Goal: Check status

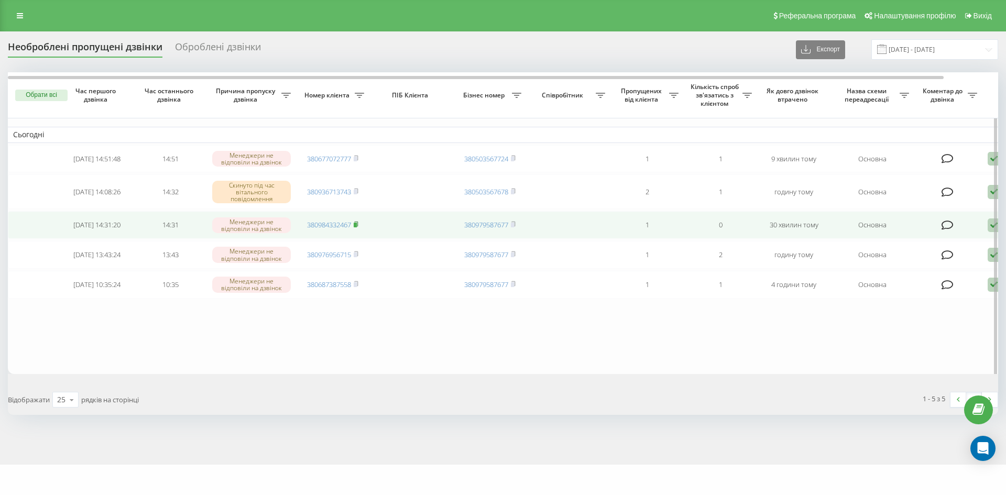
click at [356, 224] on icon at bounding box center [356, 224] width 5 height 6
